Goal: Task Accomplishment & Management: Manage account settings

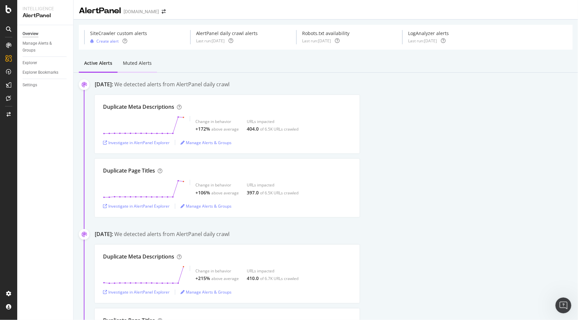
click at [131, 64] on div "Muted alerts" at bounding box center [137, 63] width 29 height 7
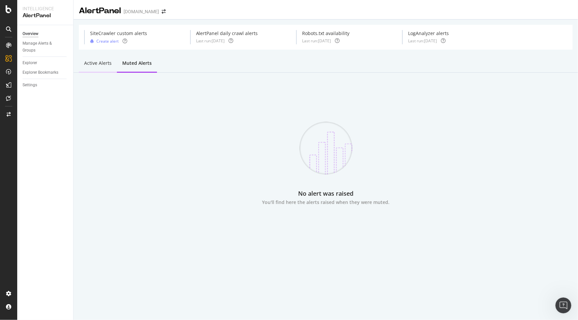
click at [96, 65] on div "Active alerts" at bounding box center [97, 63] width 27 height 7
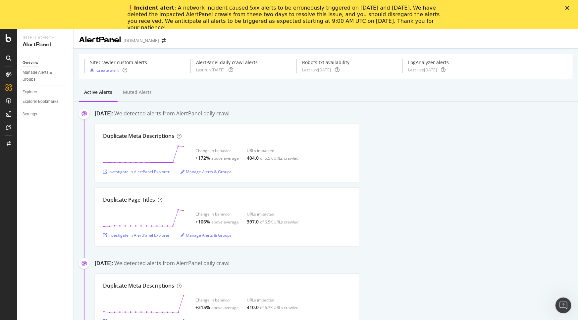
click at [568, 7] on polygon "Close" at bounding box center [567, 8] width 4 height 4
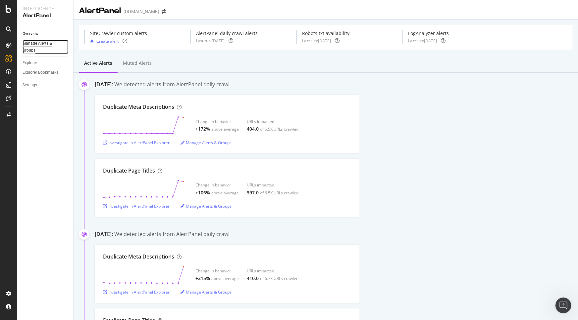
click at [32, 41] on div "Manage Alerts & Groups" at bounding box center [43, 47] width 40 height 14
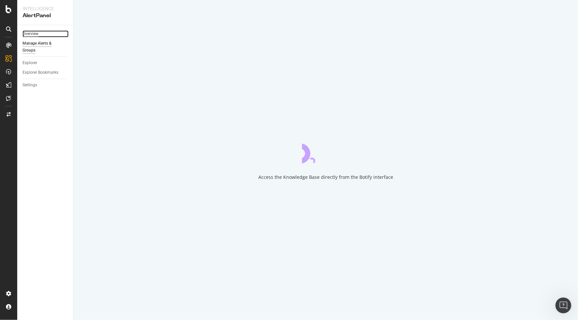
click at [32, 34] on div "Overview" at bounding box center [31, 33] width 16 height 7
